Goal: Information Seeking & Learning: Learn about a topic

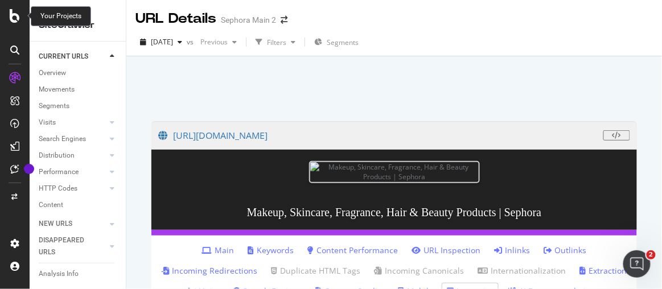
click at [15, 19] on icon at bounding box center [15, 16] width 10 height 14
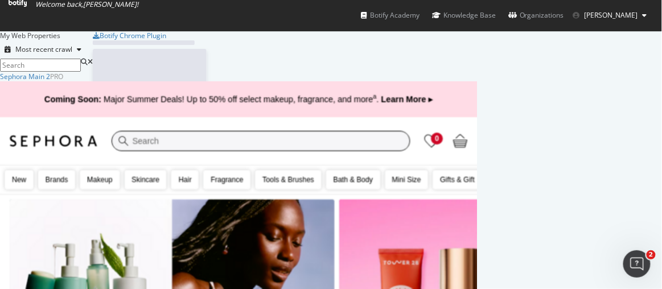
scroll to position [223, 468]
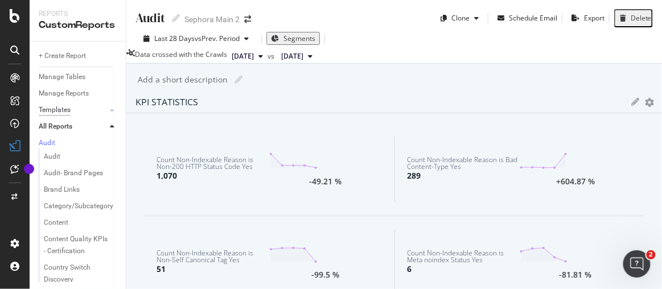
click at [67, 110] on div "Templates" at bounding box center [55, 110] width 32 height 12
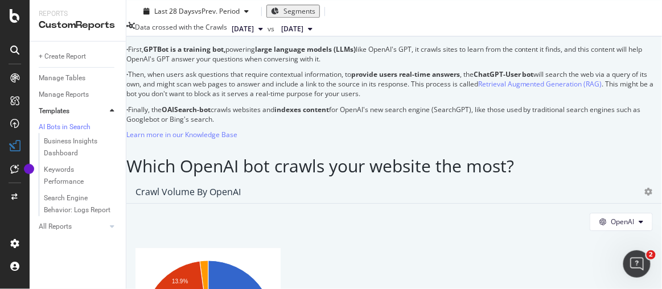
scroll to position [1034, 0]
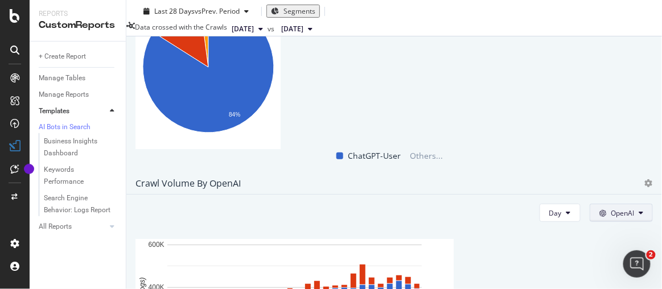
click at [610, 208] on span "OpenAI" at bounding box center [621, 213] width 23 height 10
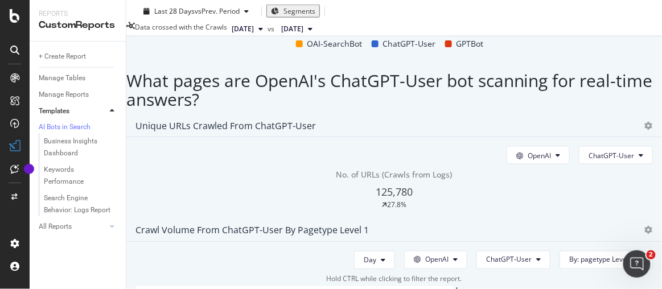
scroll to position [1344, 0]
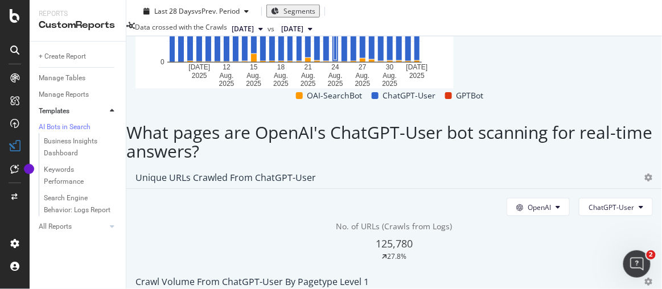
click at [368, 121] on span "Week" at bounding box center [360, 121] width 20 height 10
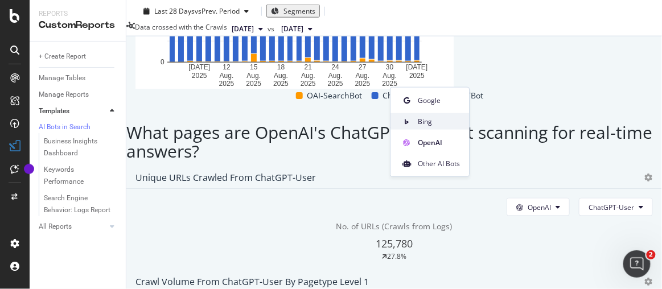
click at [418, 118] on span "Bing" at bounding box center [439, 121] width 42 height 10
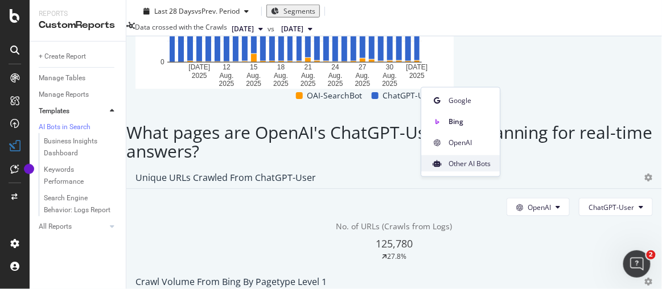
click at [452, 162] on span "Other AI Bots" at bounding box center [469, 163] width 42 height 10
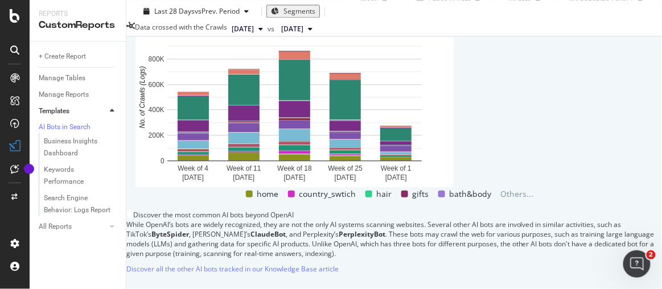
scroll to position [1810, 0]
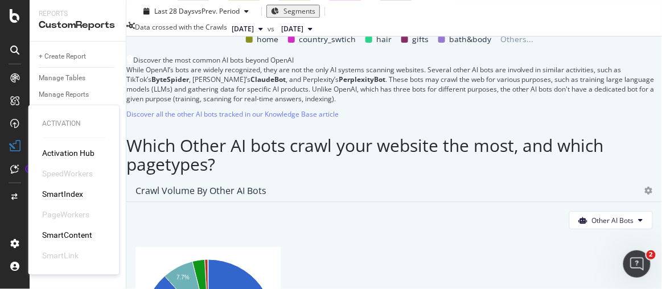
click at [72, 192] on div "SmartIndex" at bounding box center [62, 193] width 41 height 11
